Goal: Book appointment/travel/reservation

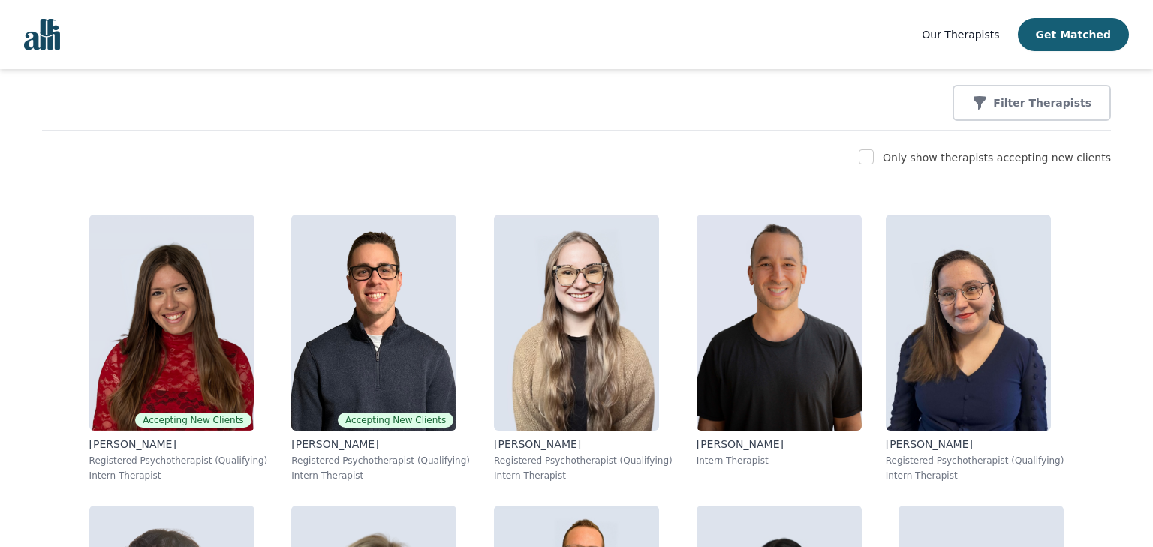
scroll to position [189, 0]
click at [874, 156] on input "checkbox" at bounding box center [866, 156] width 15 height 15
checkbox input "true"
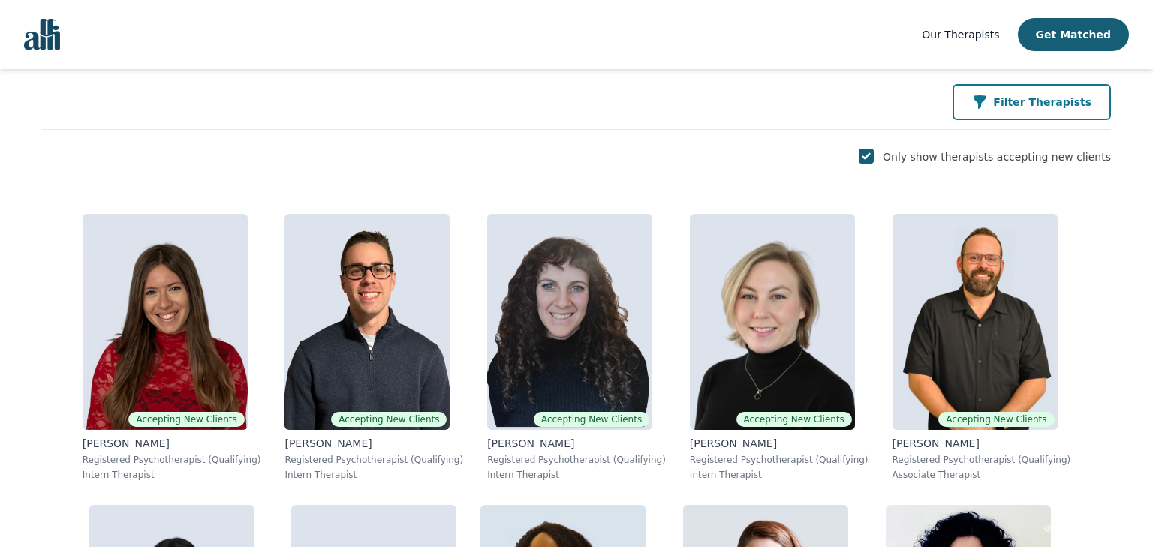
click at [989, 93] on button "Filter Therapists" at bounding box center [1032, 102] width 158 height 36
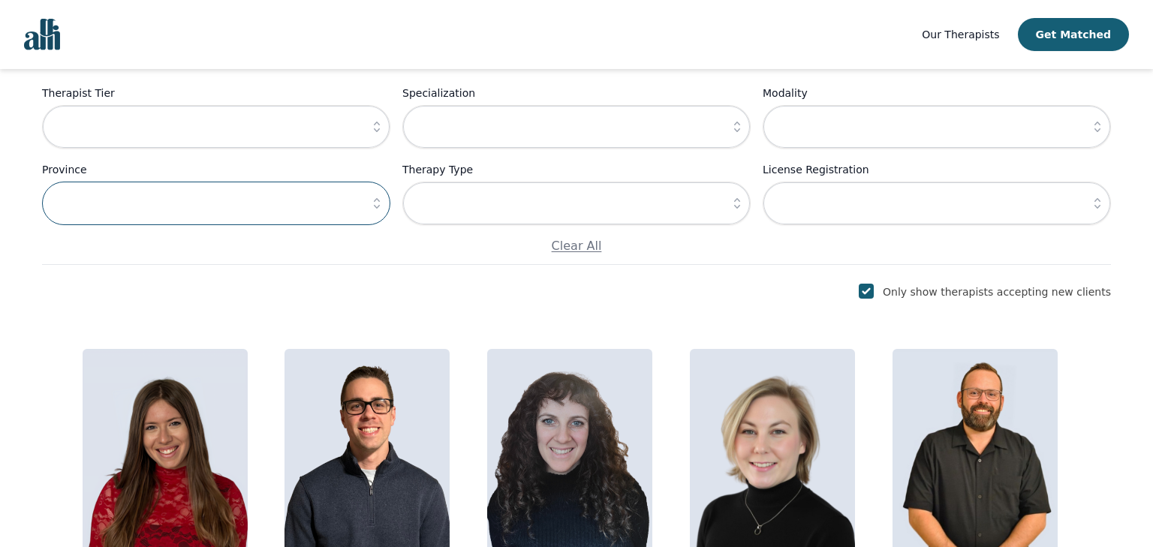
click at [351, 194] on input "text" at bounding box center [216, 204] width 348 height 44
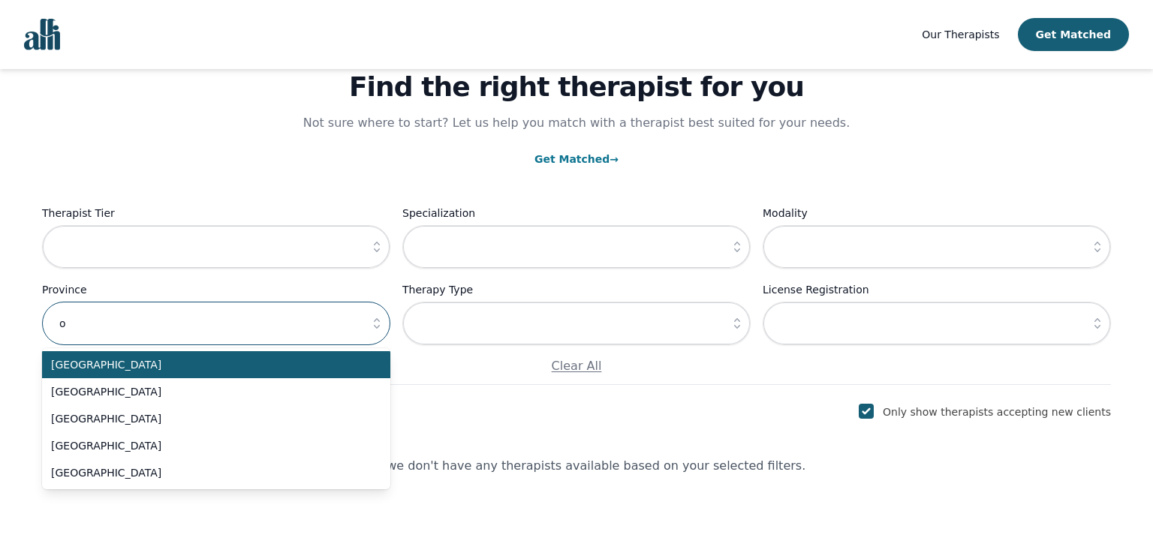
scroll to position [69, 0]
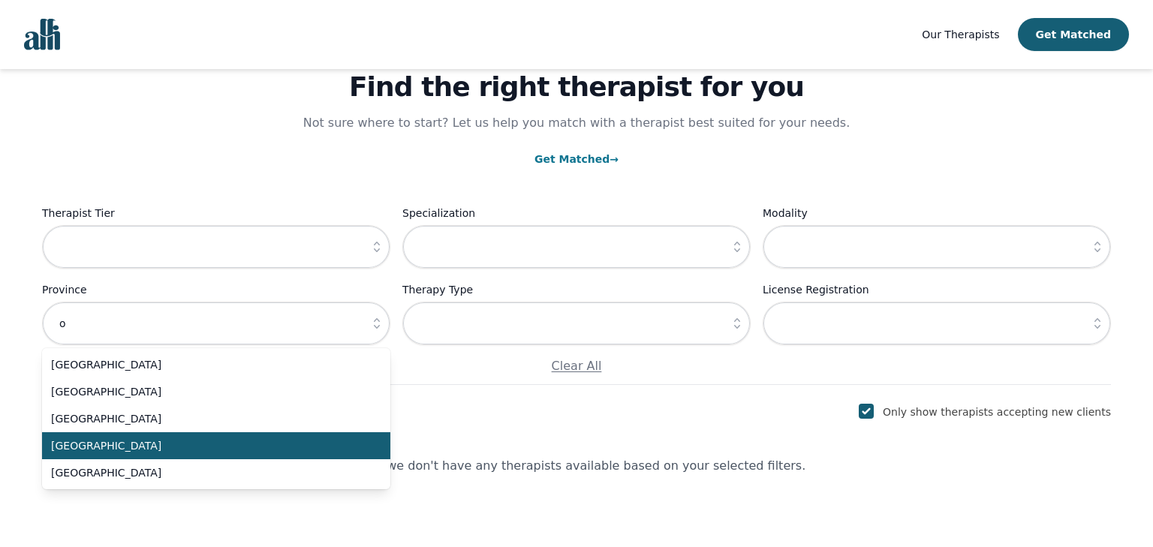
click at [212, 434] on li "[GEOGRAPHIC_DATA]" at bounding box center [216, 446] width 348 height 27
type input "[GEOGRAPHIC_DATA]"
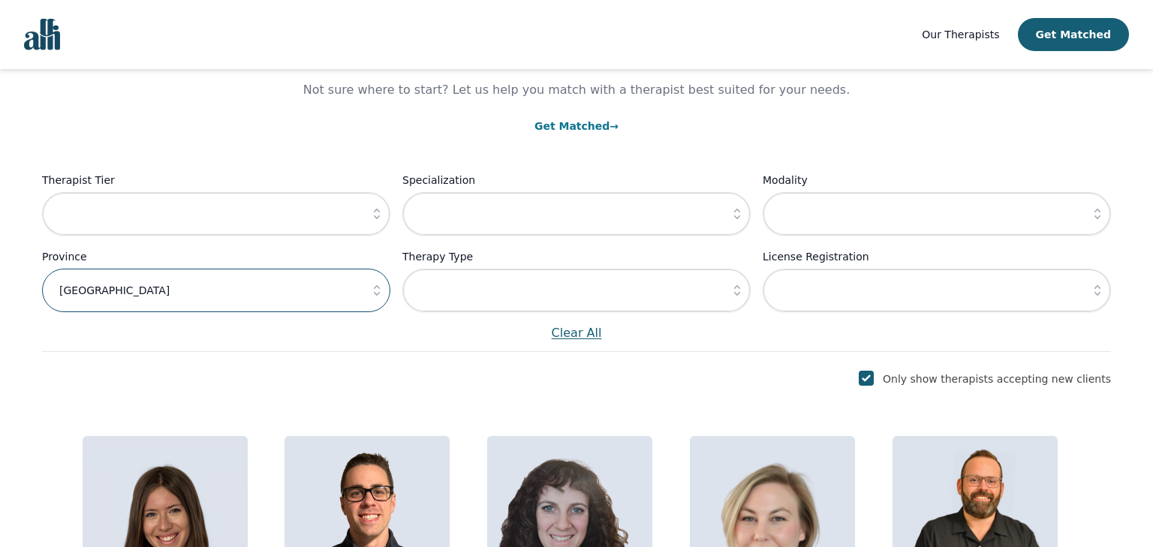
scroll to position [104, 0]
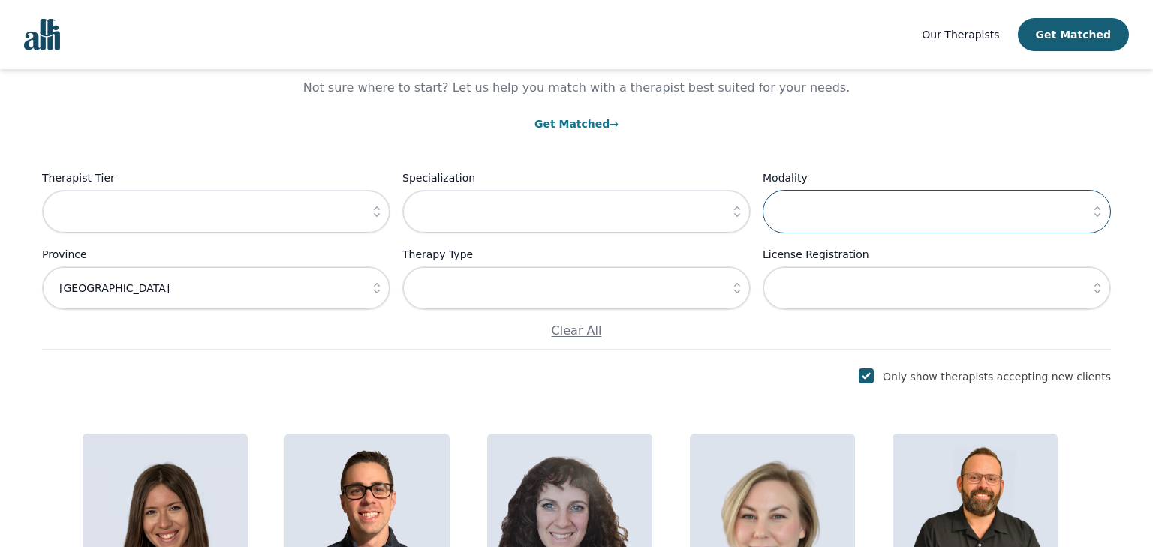
click at [788, 204] on input "text" at bounding box center [937, 212] width 348 height 44
click at [1099, 213] on icon "button" at bounding box center [1097, 211] width 15 height 15
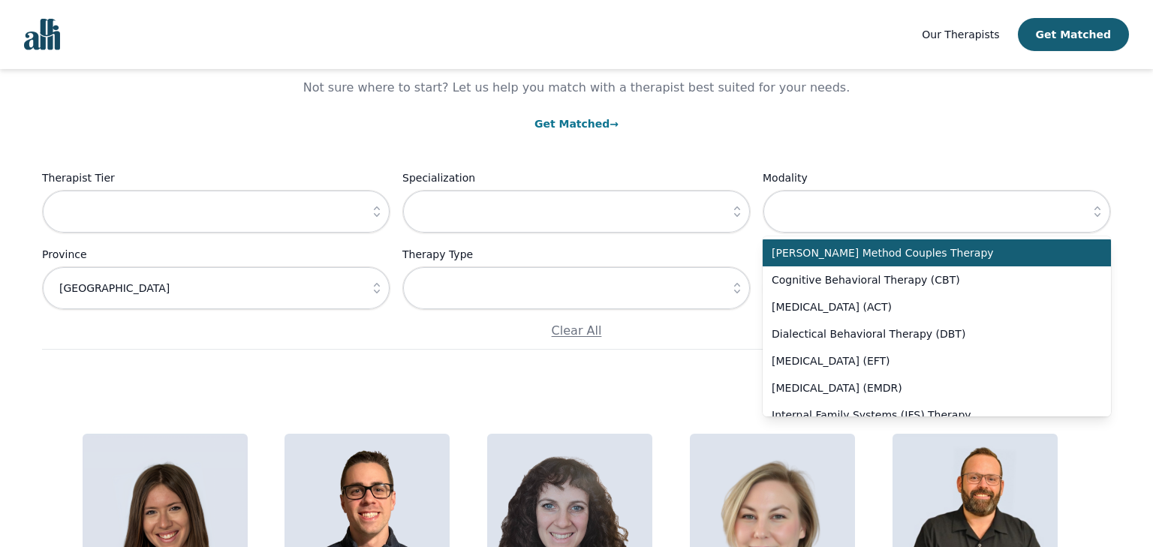
click at [972, 103] on div "Find the right therapist for you Not sure where to start? Let us help you match…" at bounding box center [576, 157] width 1069 height 385
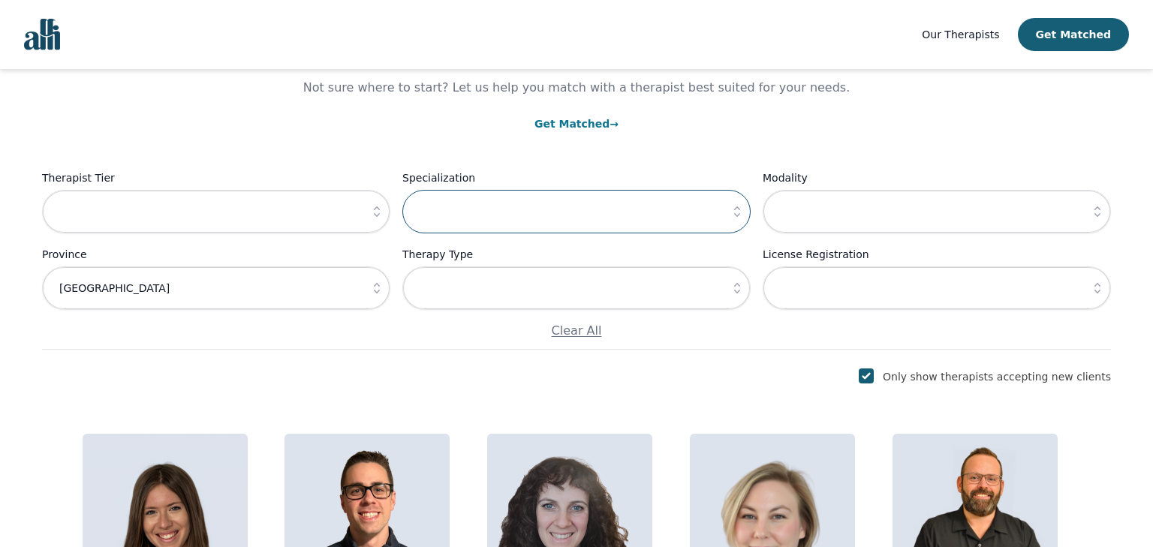
click at [653, 207] on input "text" at bounding box center [577, 212] width 348 height 44
click at [738, 212] on icon "button" at bounding box center [737, 211] width 15 height 15
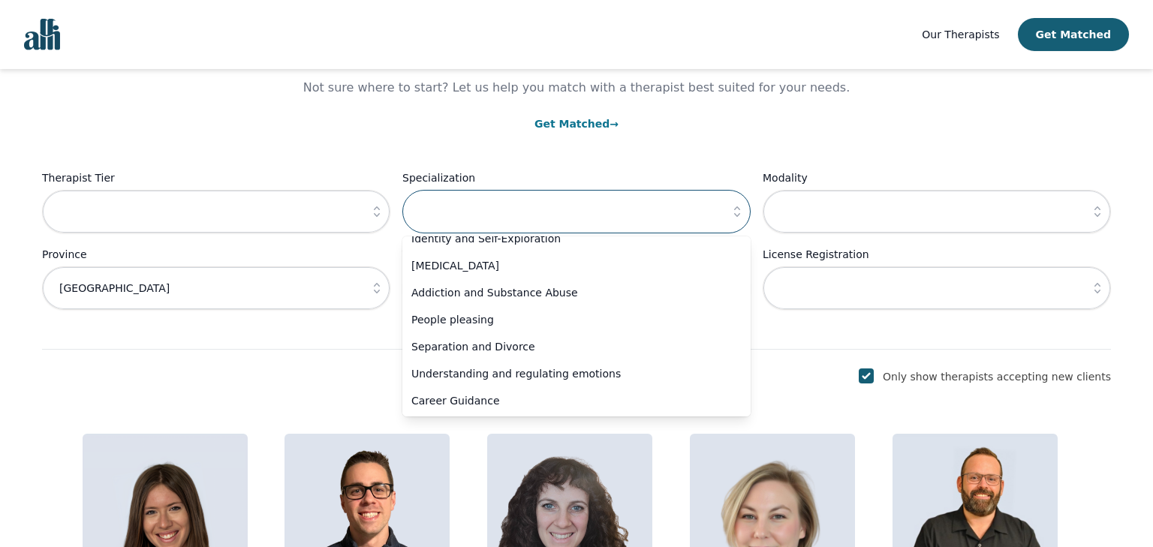
scroll to position [0, 0]
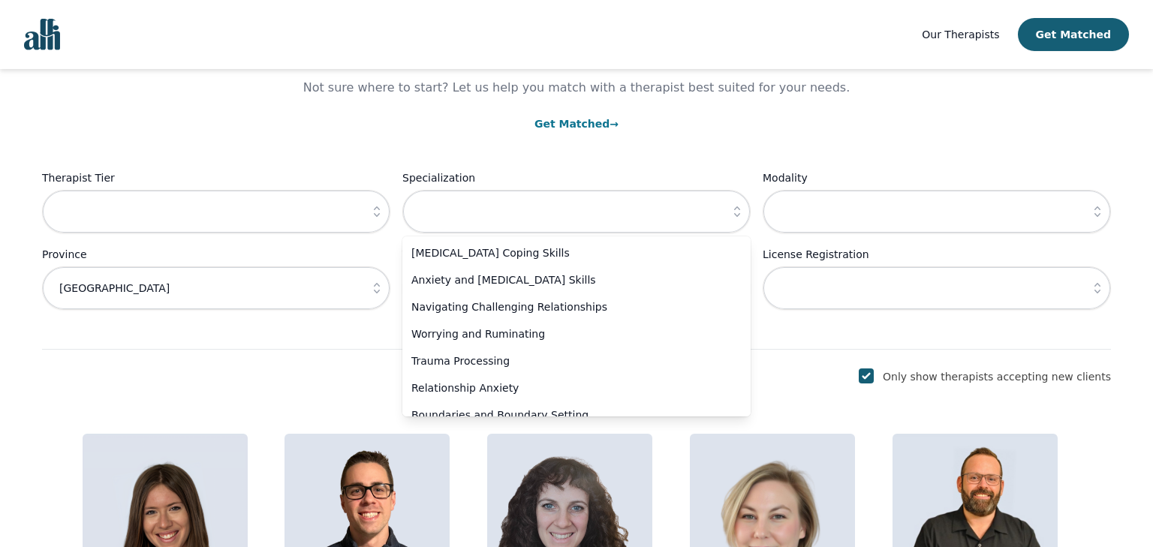
click at [713, 165] on div "Find the right therapist for you Not sure where to start? Let us help you match…" at bounding box center [576, 157] width 1069 height 385
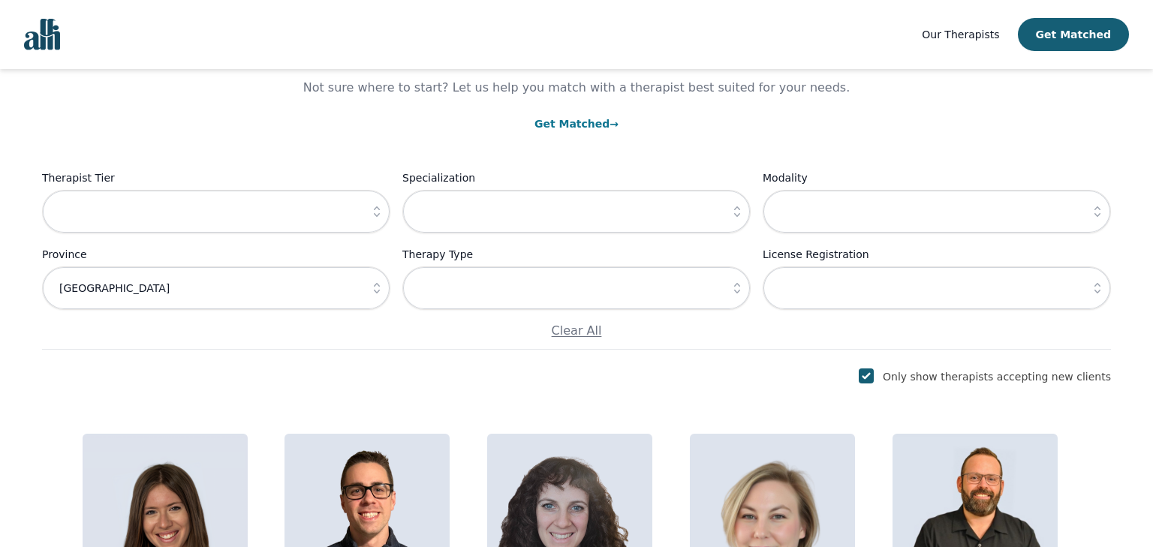
scroll to position [111, 0]
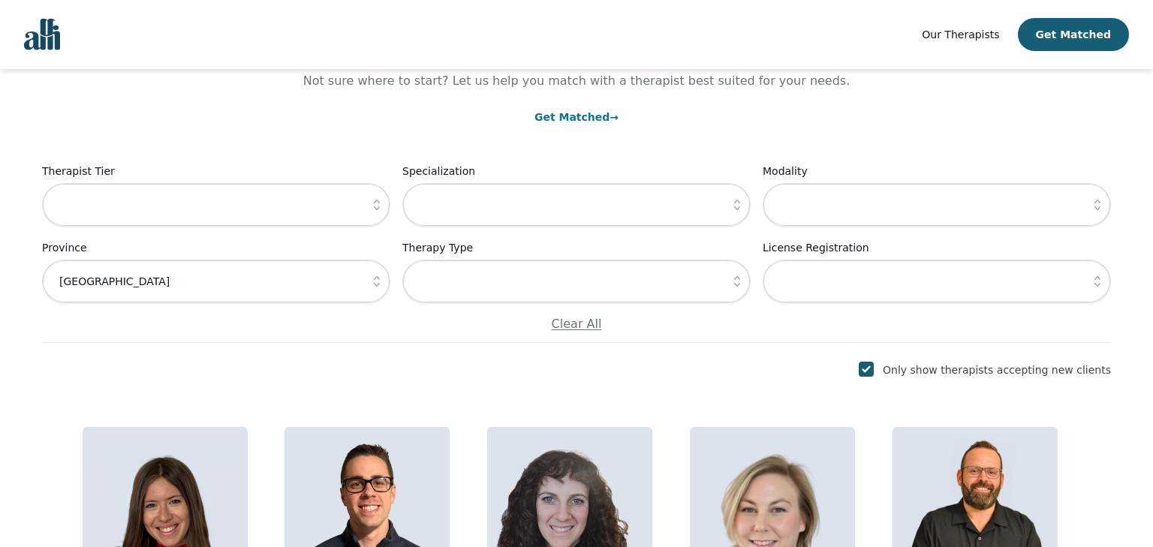
click at [378, 204] on icon "button" at bounding box center [376, 205] width 15 height 15
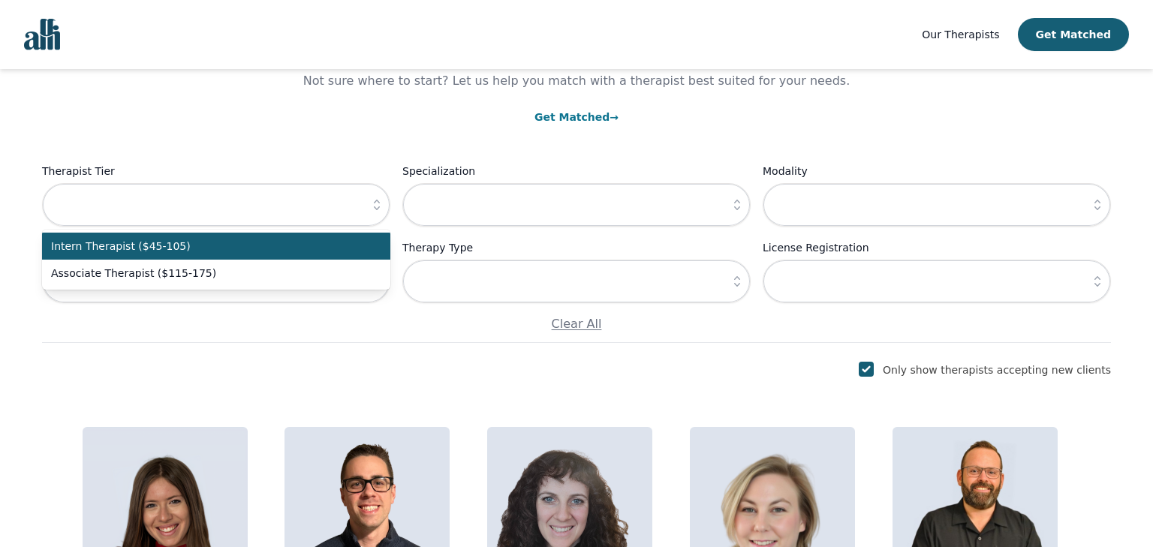
click at [354, 78] on p "Not sure where to start? Let us help you match with a therapist best suited for…" at bounding box center [576, 81] width 577 height 18
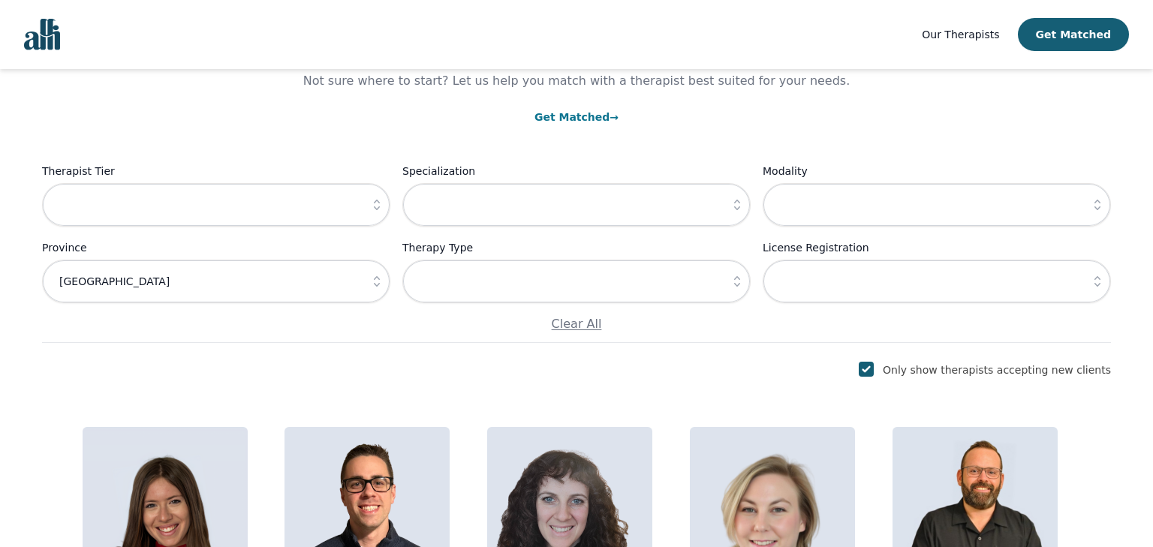
click at [1100, 277] on icon "button" at bounding box center [1097, 281] width 15 height 15
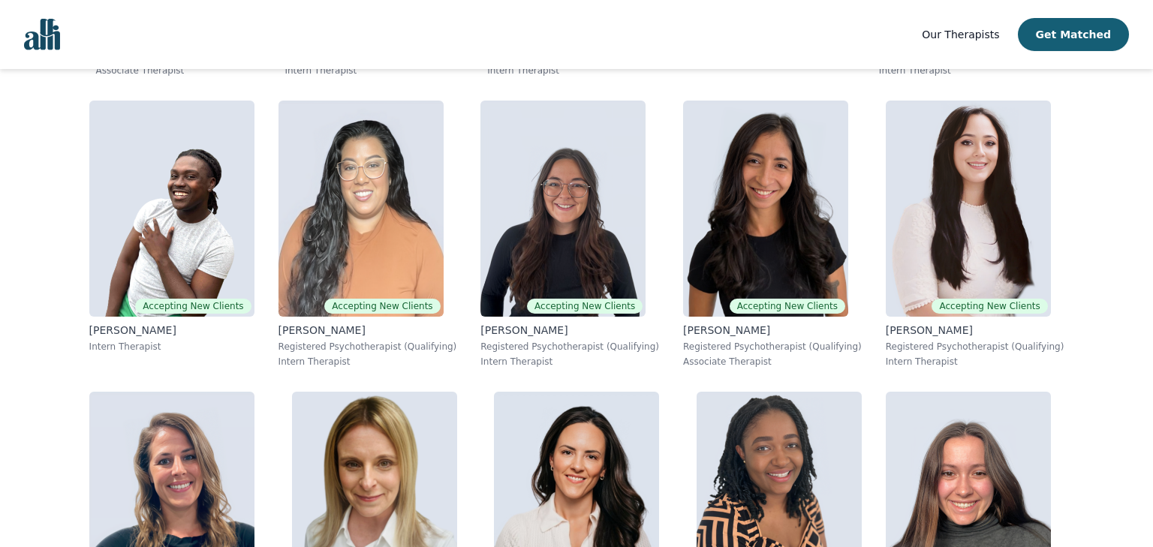
scroll to position [0, 0]
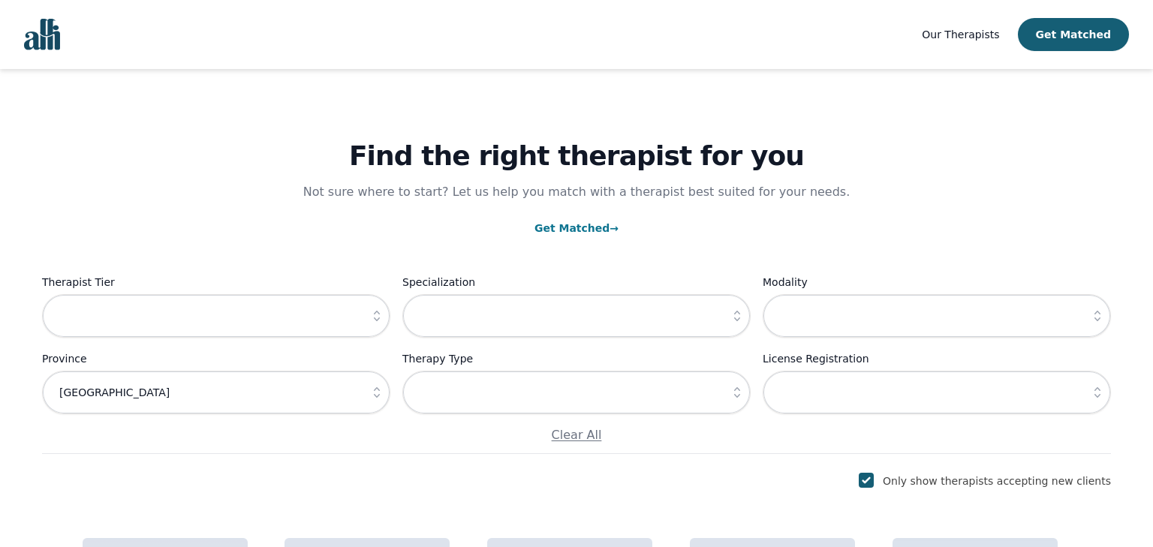
click at [41, 29] on img "Global" at bounding box center [42, 35] width 36 height 32
